Goal: Task Accomplishment & Management: Manage account settings

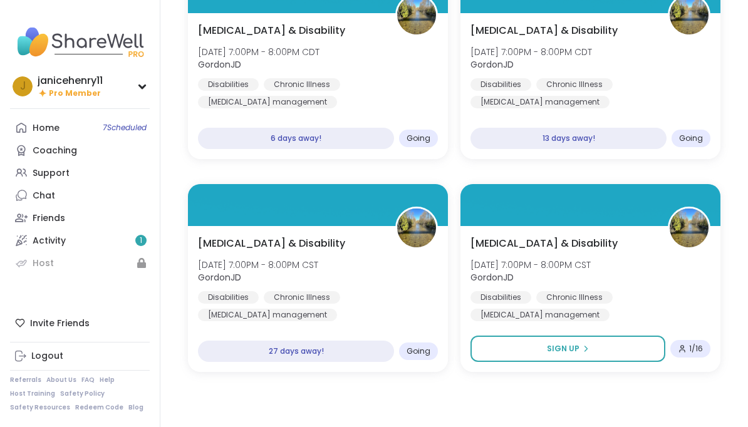
click at [314, 71] on span "GordonJD" at bounding box center [258, 64] width 121 height 13
type textarea "*"
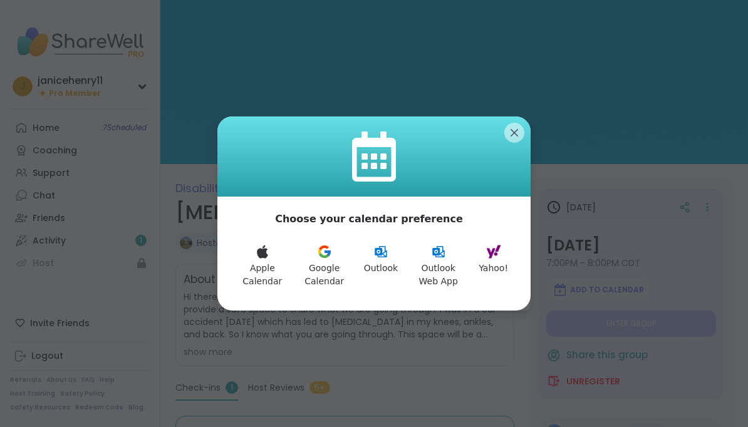
scroll to position [59, 0]
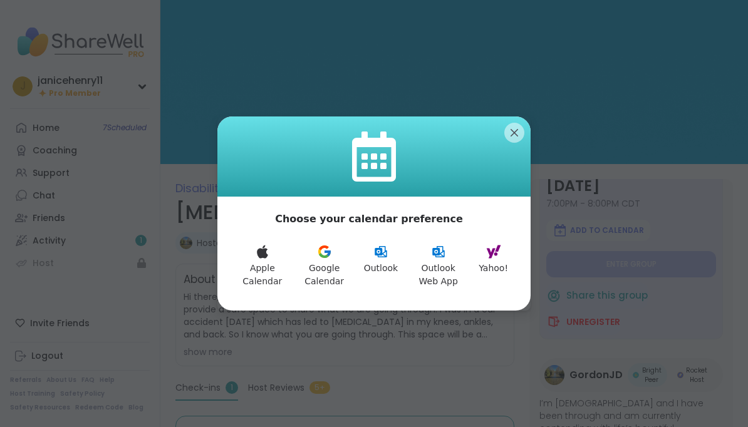
click at [495, 250] on icon at bounding box center [493, 251] width 14 height 13
type textarea "*"
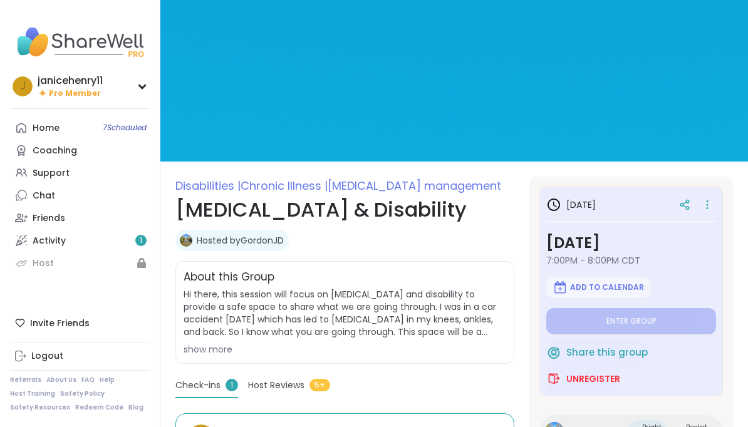
type textarea "*"
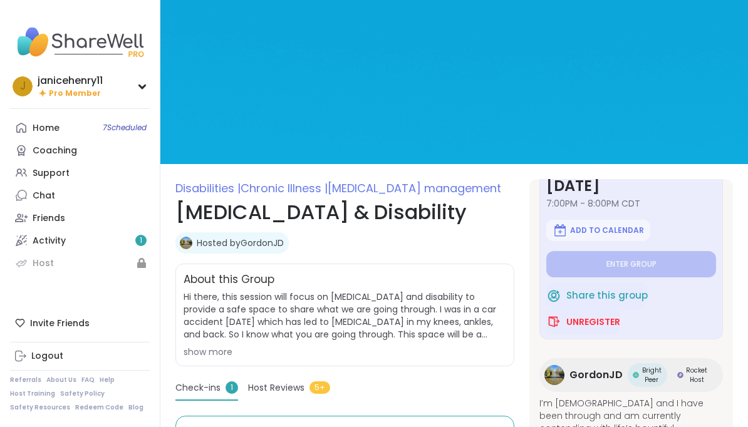
click at [31, 234] on link "Activity 1" at bounding box center [80, 240] width 140 height 23
type textarea "*"
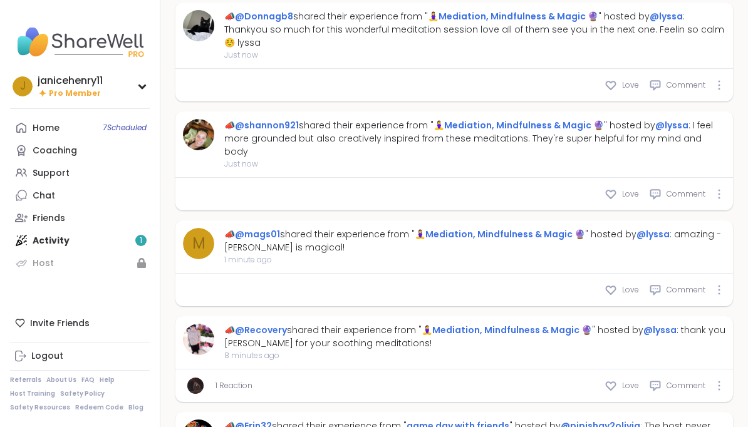
scroll to position [523, 0]
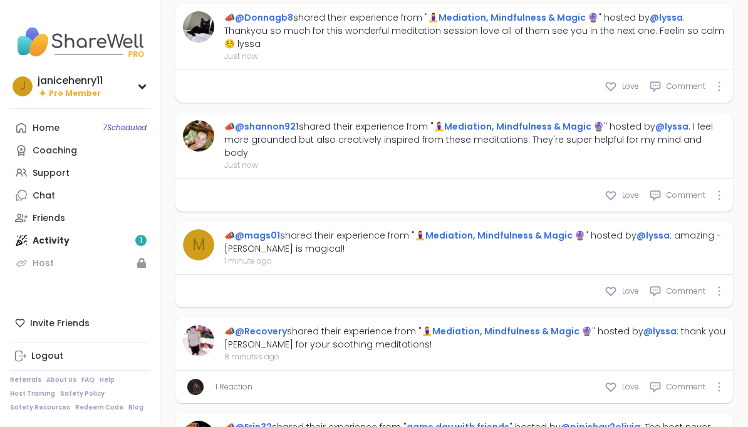
click at [120, 132] on span "7 Scheduled" at bounding box center [125, 128] width 44 height 10
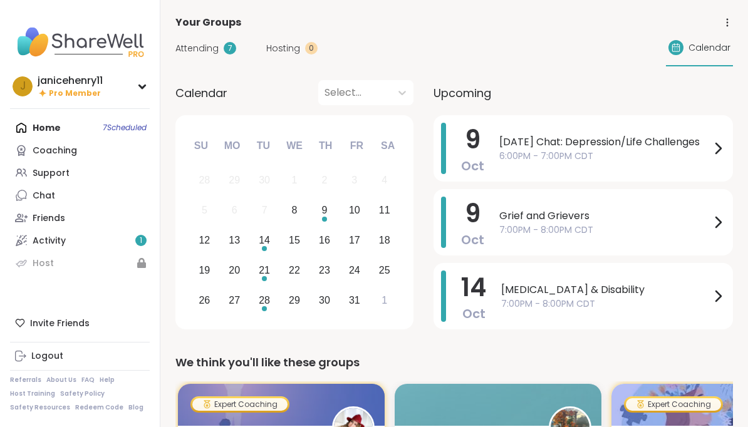
click at [716, 50] on span "Calendar" at bounding box center [709, 47] width 42 height 13
click at [723, 147] on icon at bounding box center [717, 148] width 15 height 15
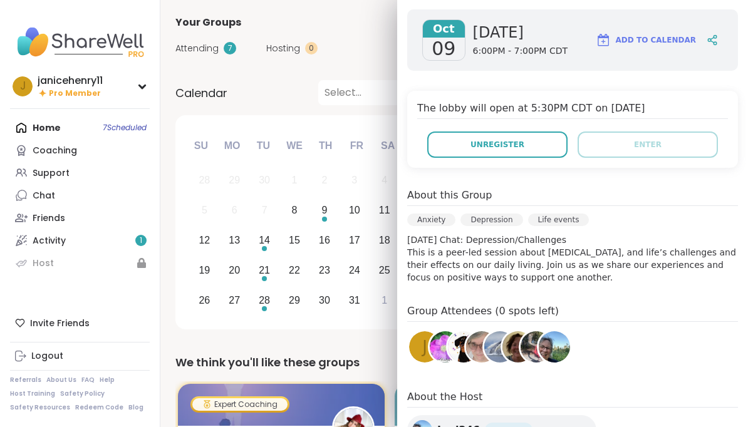
scroll to position [196, 0]
click at [362, 33] on div "Attending 7 Hosting 0 Calendar" at bounding box center [453, 48] width 557 height 36
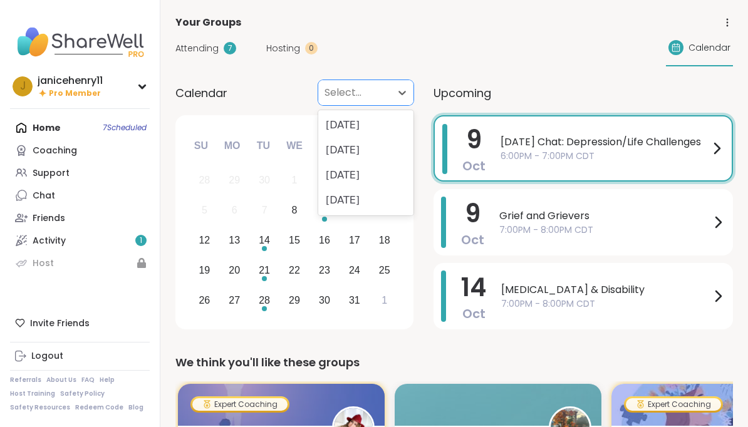
click at [377, 128] on div "October 2025" at bounding box center [365, 125] width 95 height 25
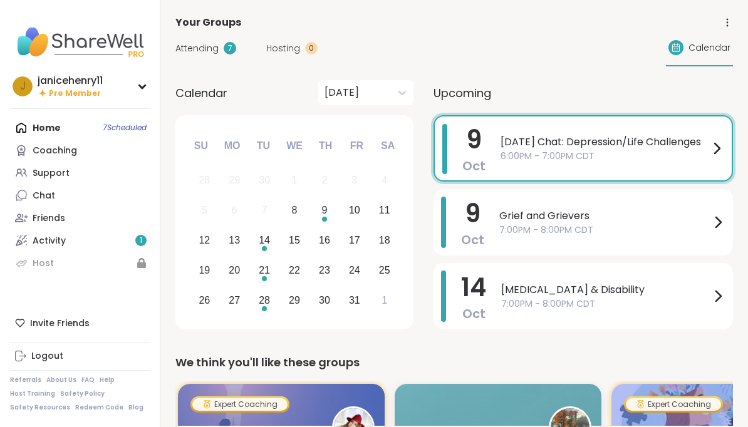
click at [713, 145] on icon at bounding box center [716, 148] width 15 height 15
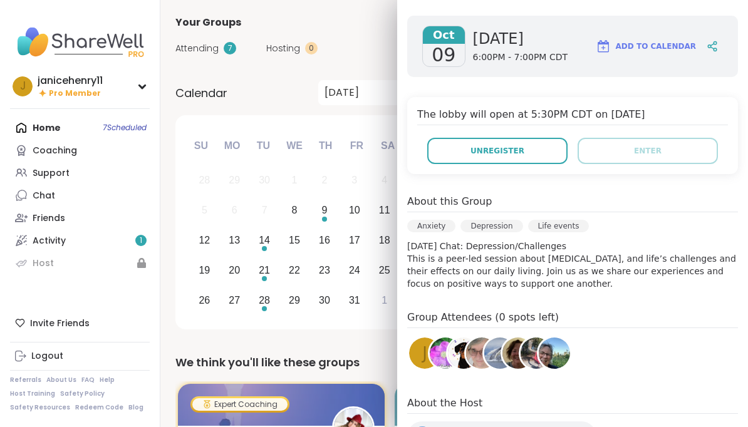
scroll to position [189, 0]
click at [539, 150] on button "Unregister" at bounding box center [497, 151] width 140 height 26
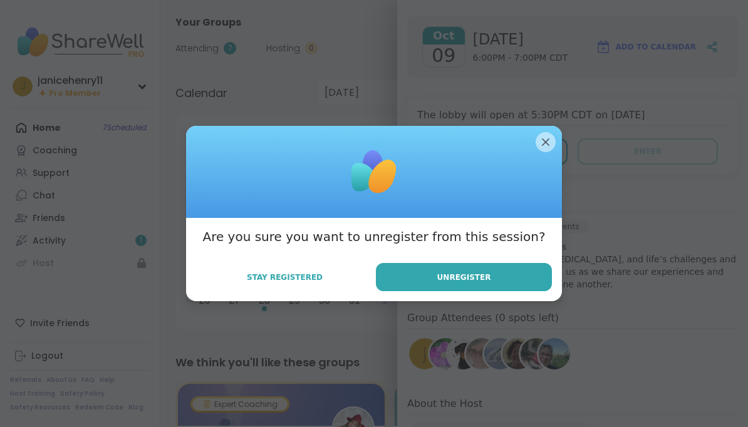
click at [512, 280] on button "Unregister" at bounding box center [464, 277] width 176 height 28
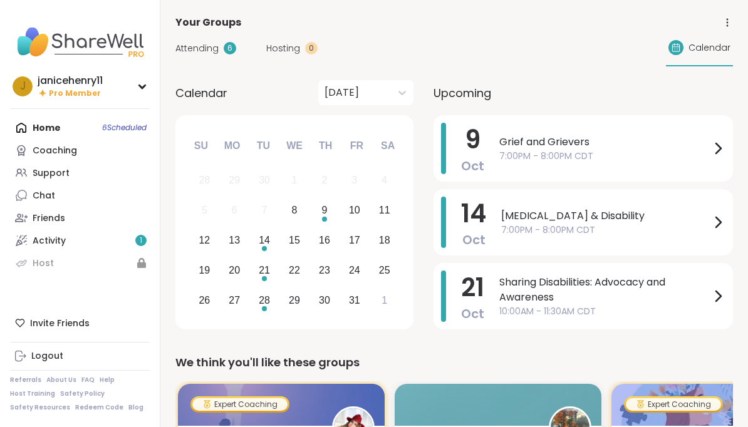
click at [473, 98] on span "Upcoming" at bounding box center [462, 93] width 58 height 17
click at [708, 59] on div "Calendar" at bounding box center [699, 48] width 67 height 36
click at [703, 56] on div "Calendar" at bounding box center [699, 48] width 67 height 36
click at [681, 50] on icon at bounding box center [676, 48] width 10 height 10
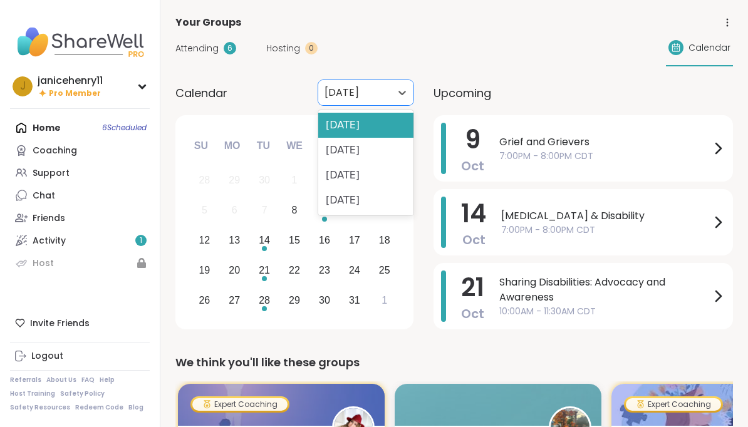
click at [389, 153] on div "November 2025" at bounding box center [365, 150] width 95 height 25
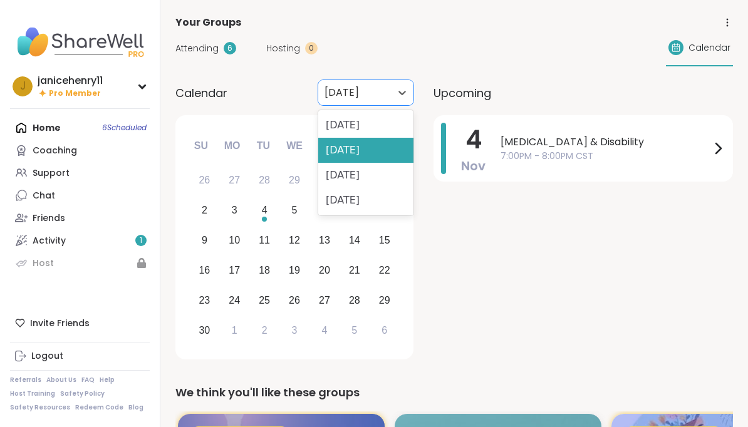
click at [383, 121] on div "October 2025" at bounding box center [365, 125] width 95 height 25
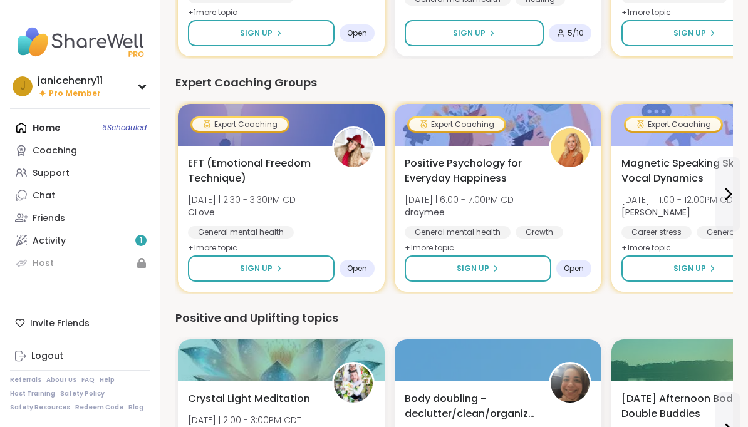
scroll to position [517, 0]
